Goal: Task Accomplishment & Management: Use online tool/utility

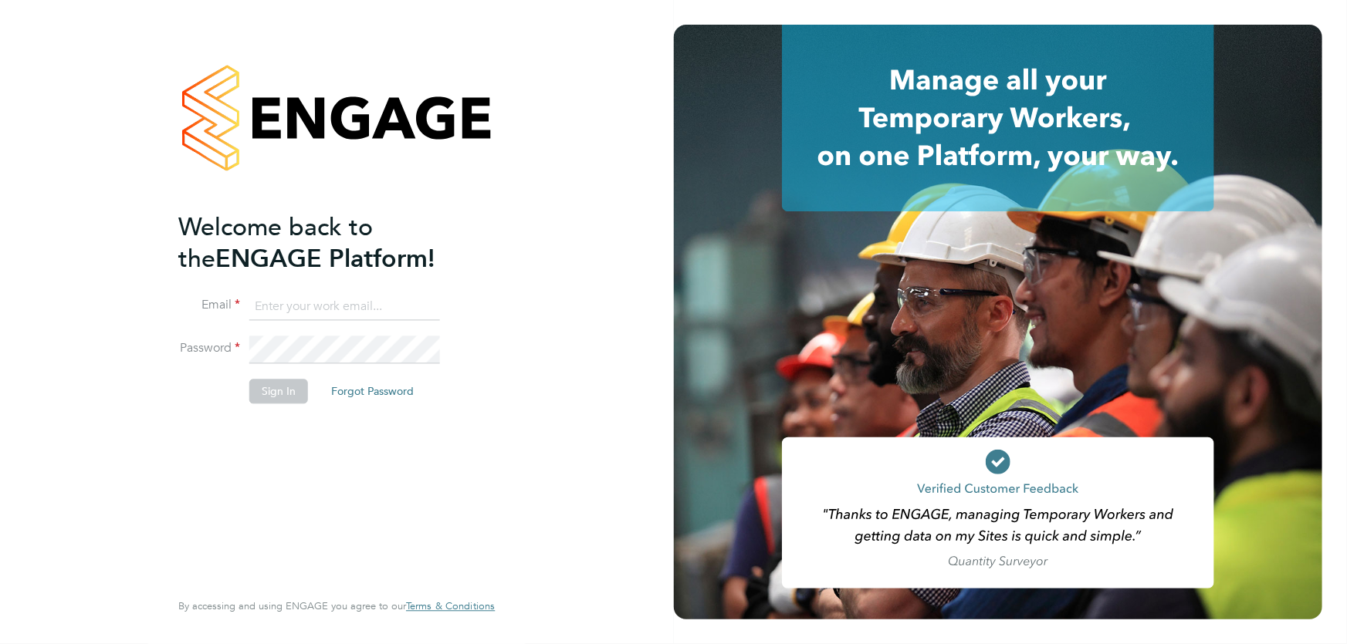
type input "[EMAIL_ADDRESS][DOMAIN_NAME]"
click at [289, 388] on button "Sign In" at bounding box center [278, 391] width 59 height 25
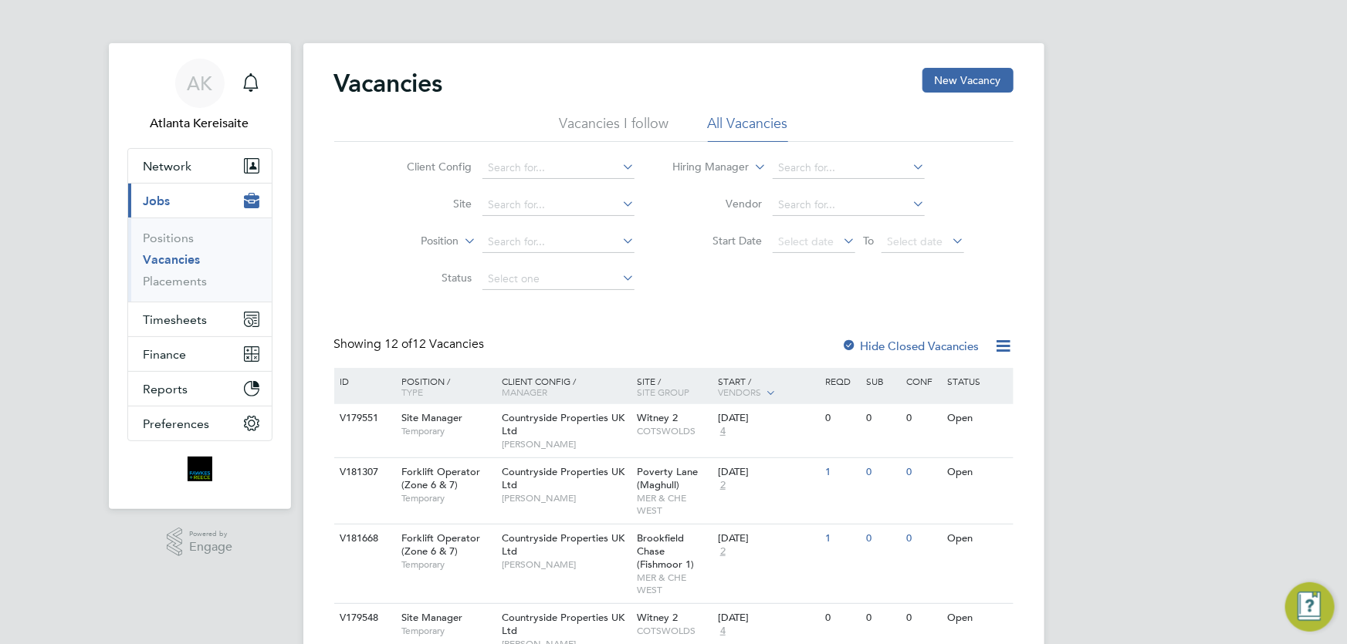
click at [779, 303] on div "Vacancies New Vacancy Vacancies I follow All Vacancies Client Config Site Posit…" at bounding box center [673, 656] width 679 height 1177
click at [351, 275] on div "Client Config Site Position Status Hiring Manager Vendor Start Date Select date…" at bounding box center [673, 220] width 679 height 156
click at [215, 563] on div ".st0{fill:#C0C1C2;} Powered by Engage" at bounding box center [200, 542] width 182 height 66
click at [1173, 270] on div "AK Atlanta Kereisaite Notifications Applications: Network Team Members Business…" at bounding box center [673, 650] width 1347 height 1300
click at [968, 295] on div "Client Config Site Position Status Hiring Manager Vendor Start Date Select date…" at bounding box center [673, 220] width 679 height 156
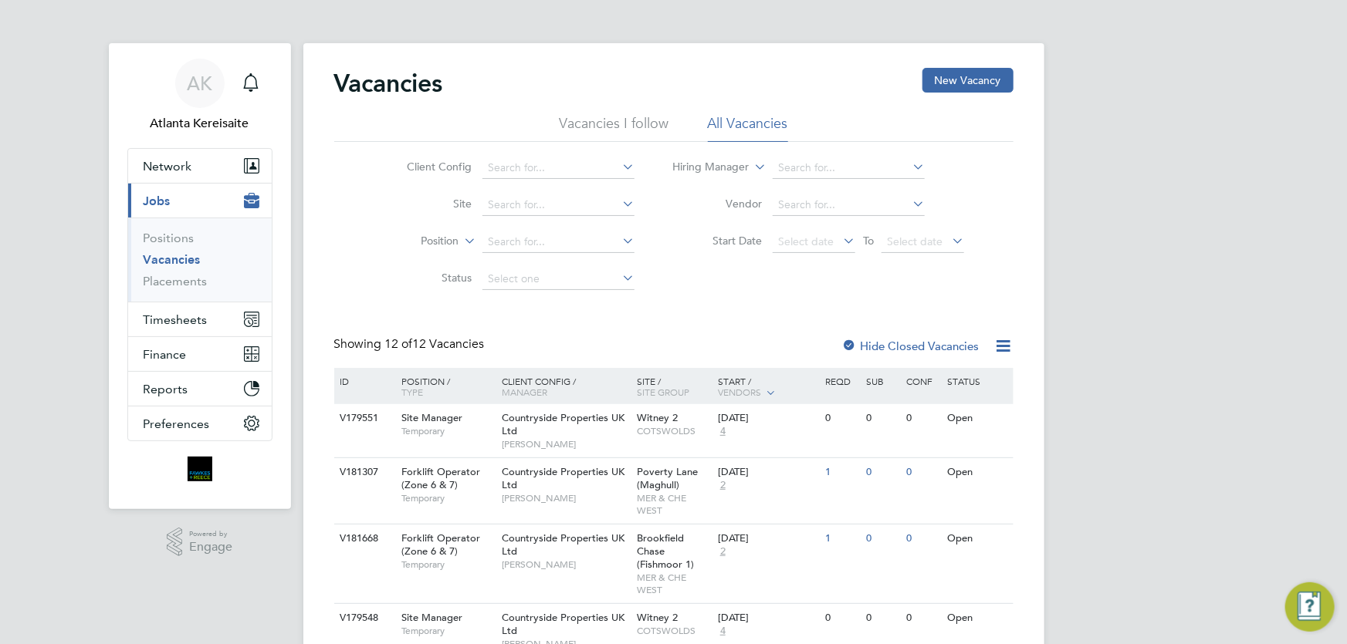
click at [1239, 349] on div "AK Atlanta Kereisaite Notifications Applications: Network Team Members Business…" at bounding box center [673, 650] width 1347 height 1300
